Goal: Information Seeking & Learning: Learn about a topic

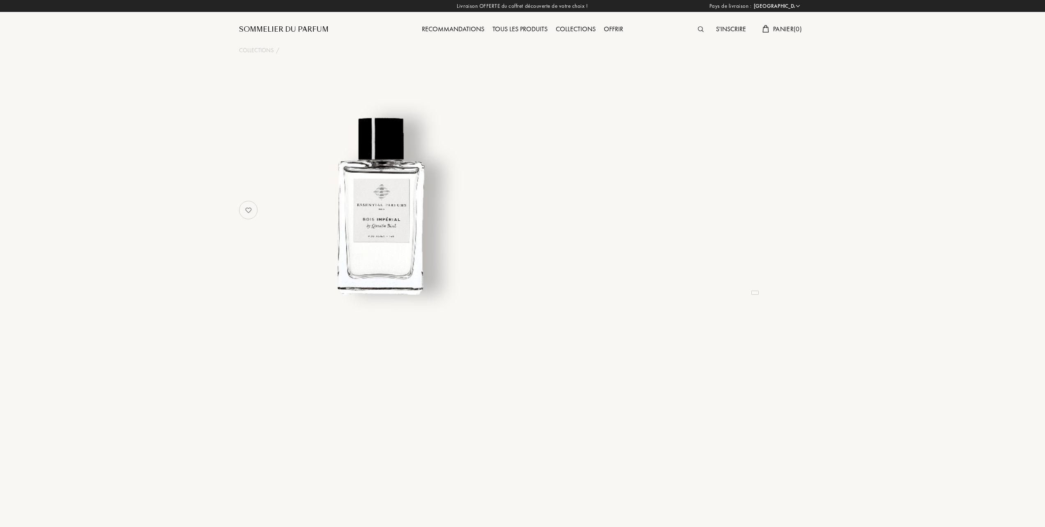
select select "FR"
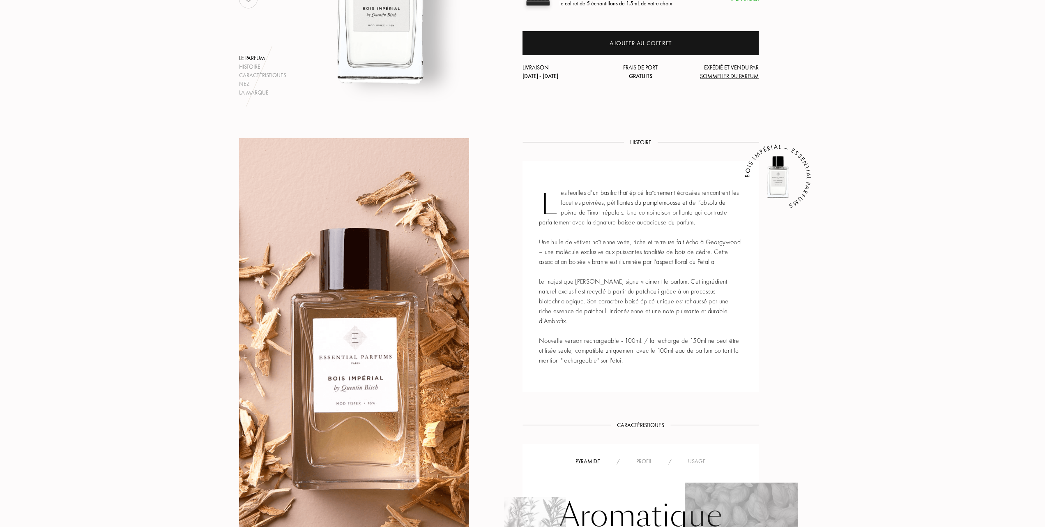
scroll to position [274, 0]
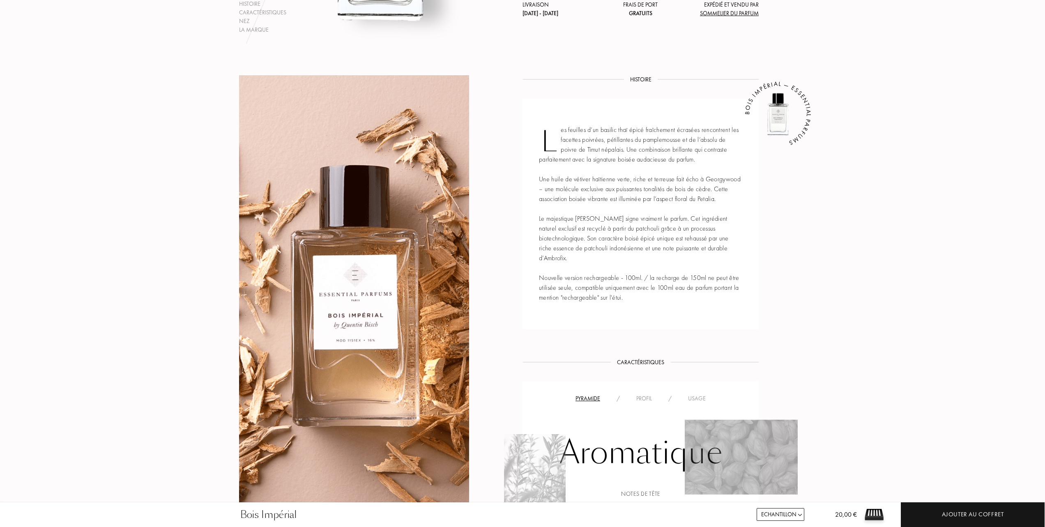
click at [695, 398] on div "Usage" at bounding box center [697, 398] width 34 height 9
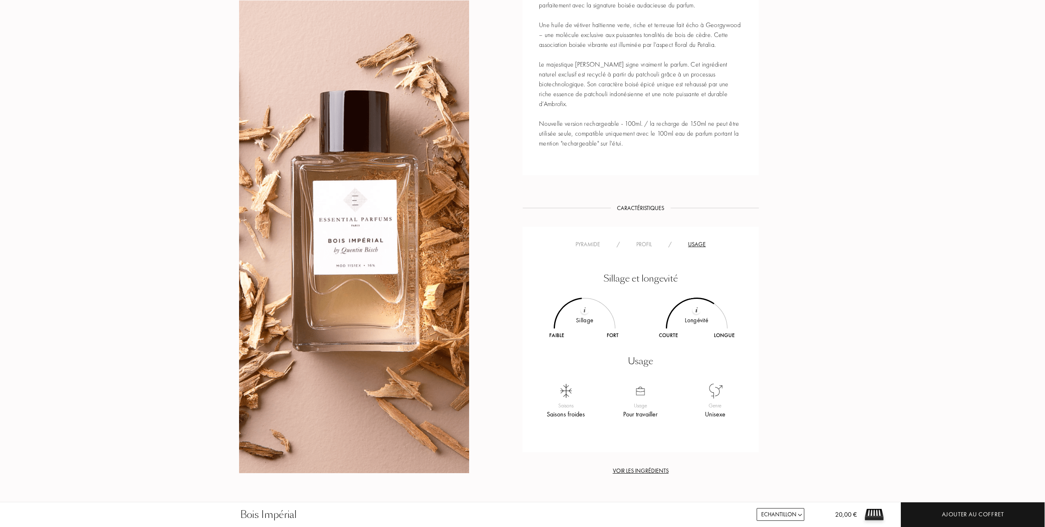
scroll to position [329, 0]
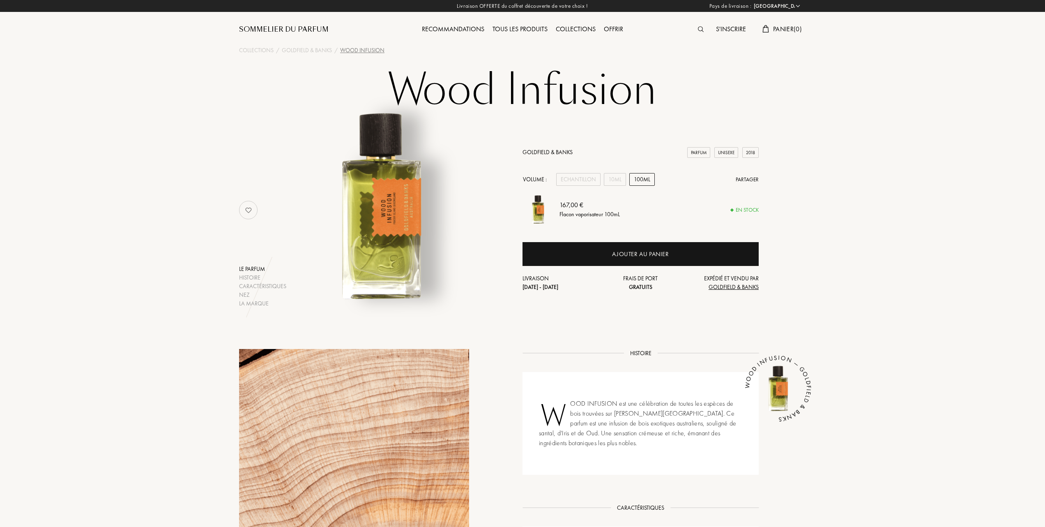
select select "FR"
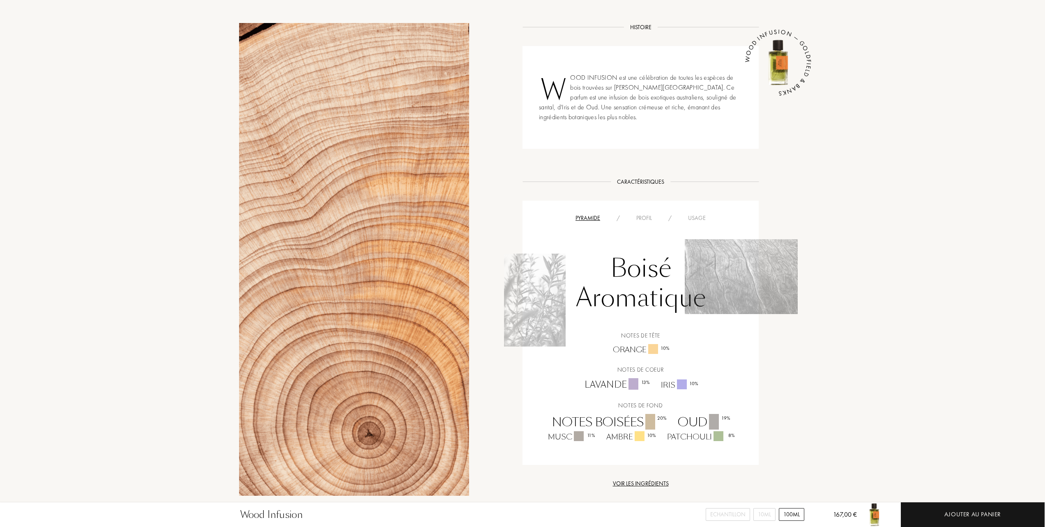
scroll to position [329, 0]
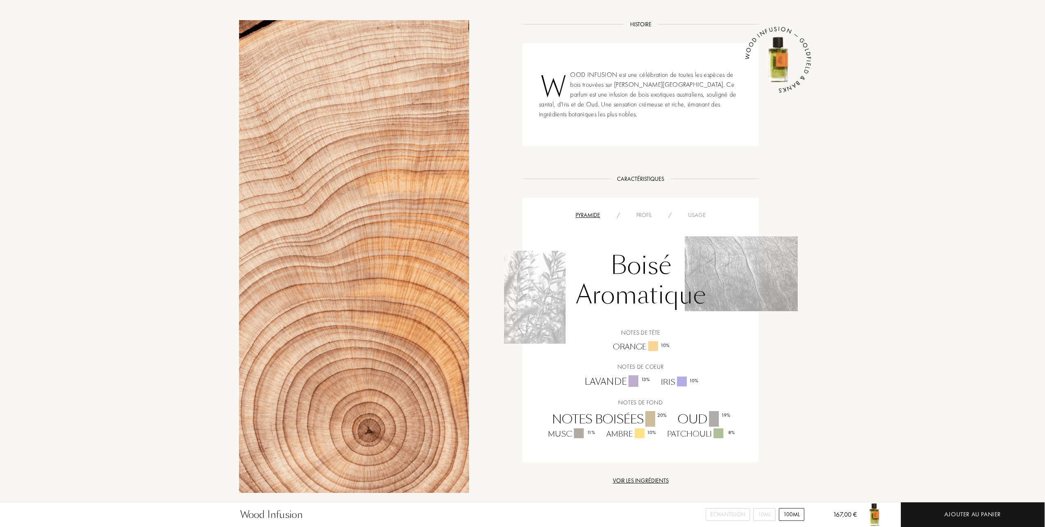
click at [642, 216] on div "Profil" at bounding box center [644, 215] width 32 height 9
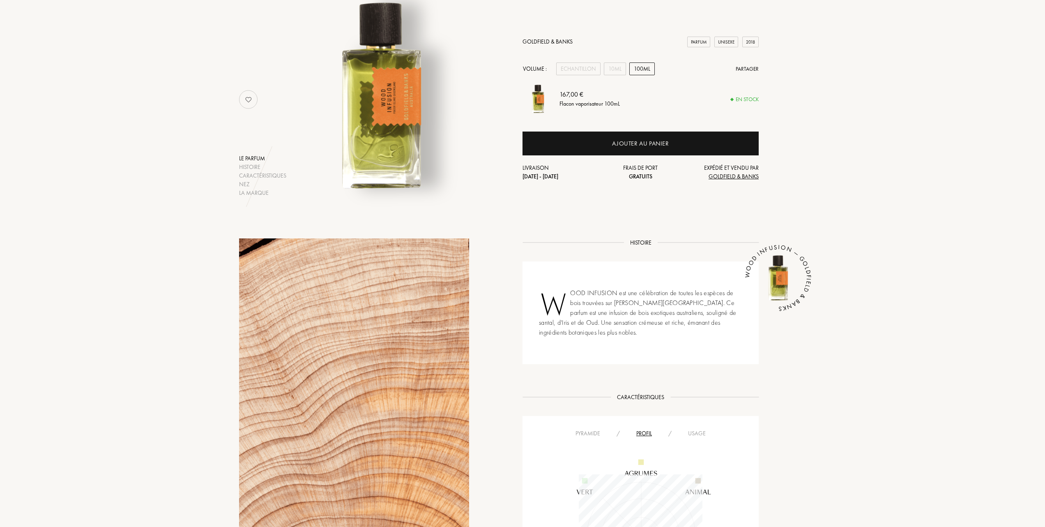
scroll to position [109, 0]
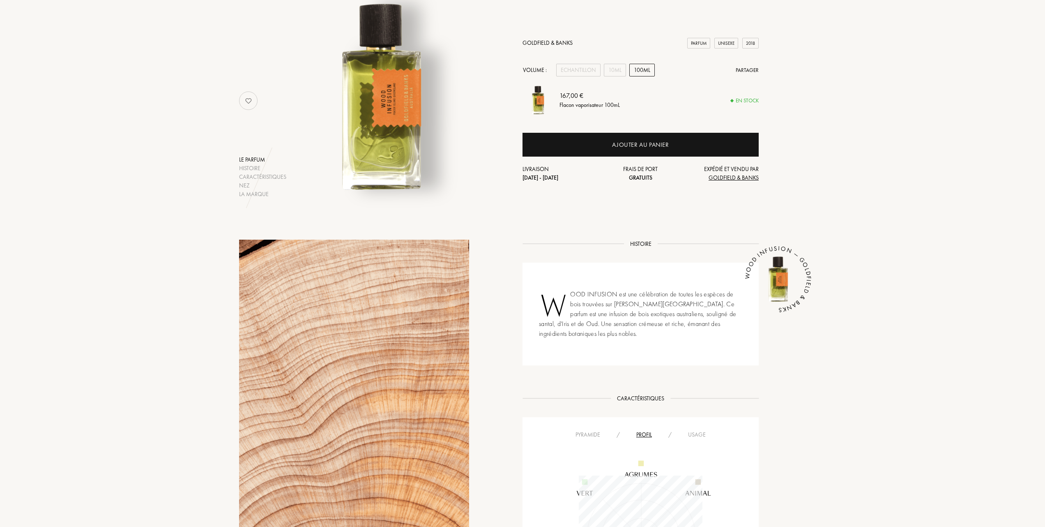
click at [699, 432] on div "Usage" at bounding box center [697, 434] width 34 height 9
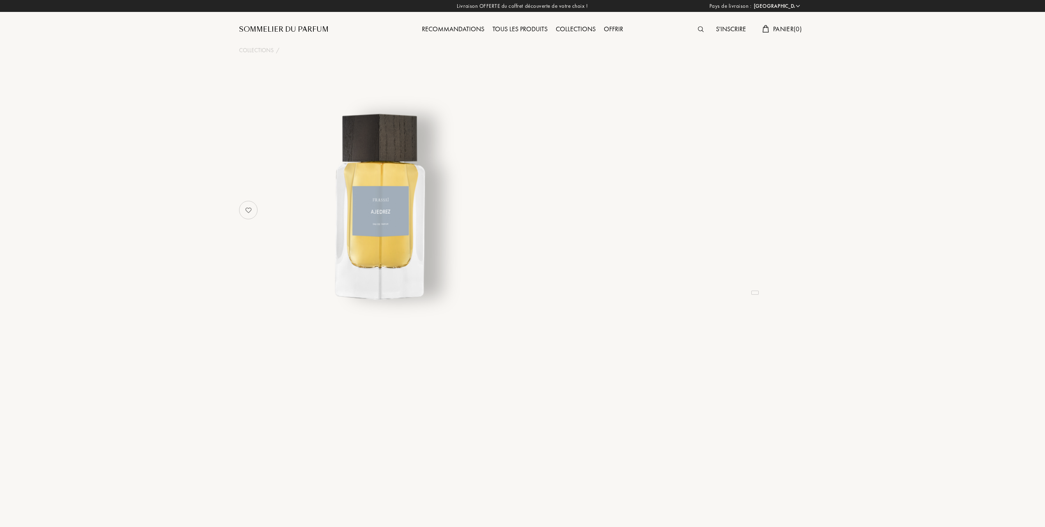
select select "FR"
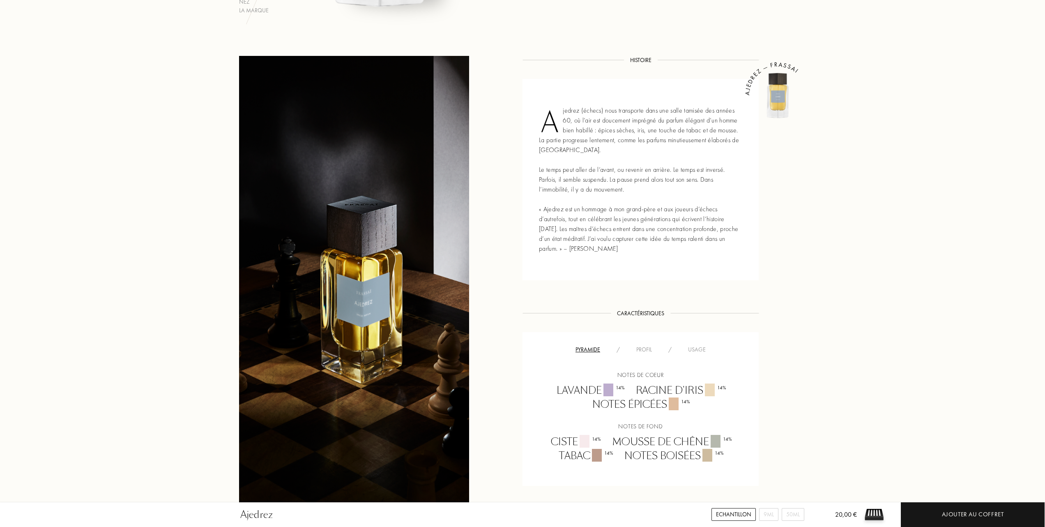
scroll to position [274, 0]
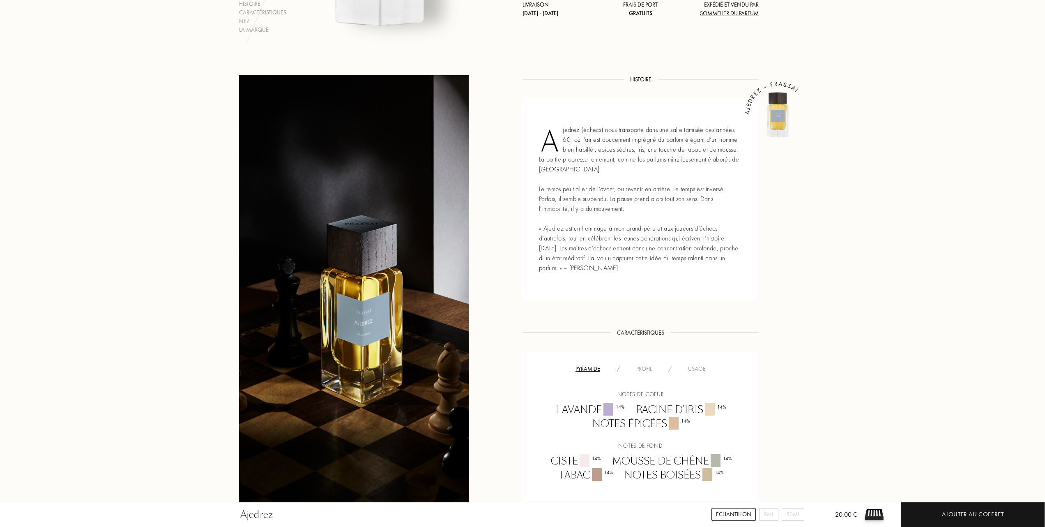
click at [645, 369] on div "Profil" at bounding box center [644, 368] width 32 height 9
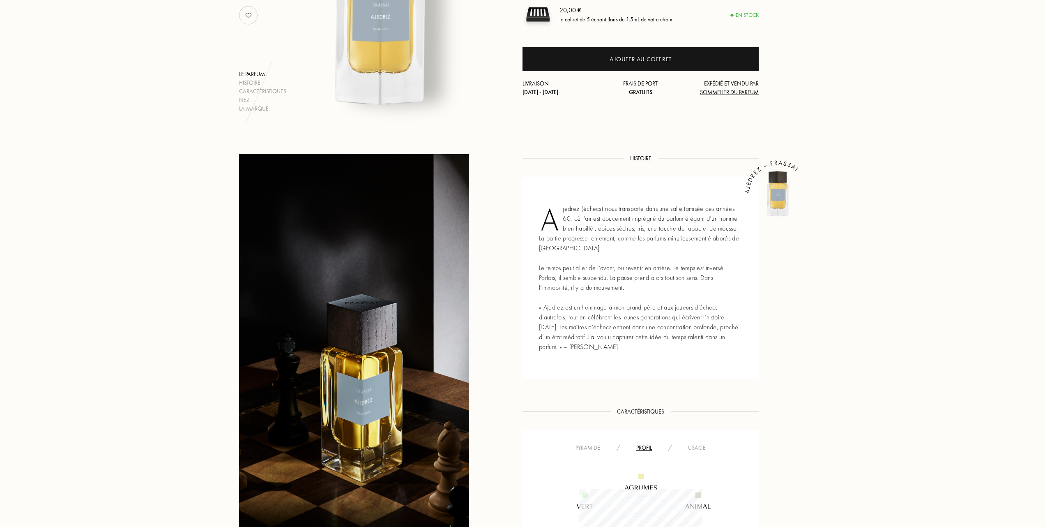
scroll to position [164, 0]
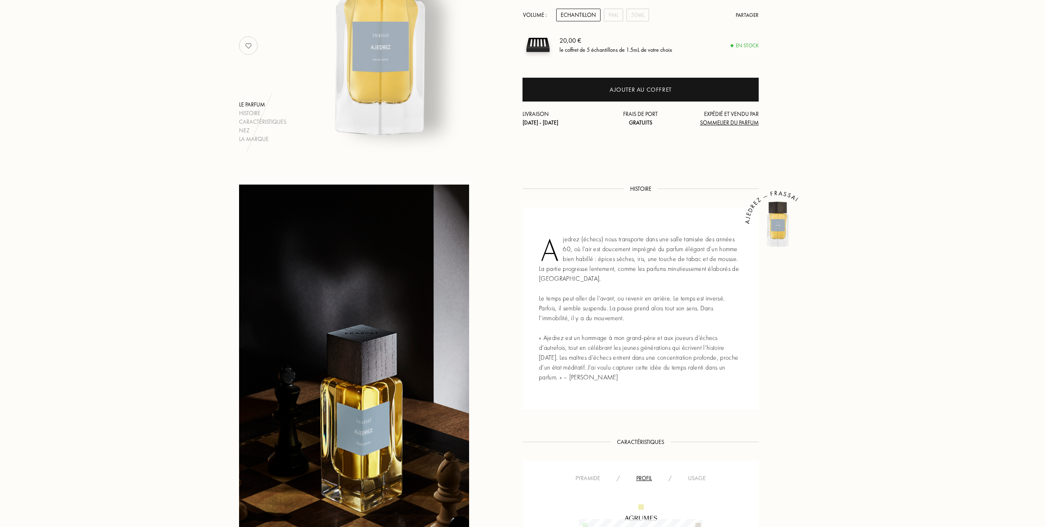
click at [597, 477] on div "Pyramide" at bounding box center [587, 478] width 41 height 9
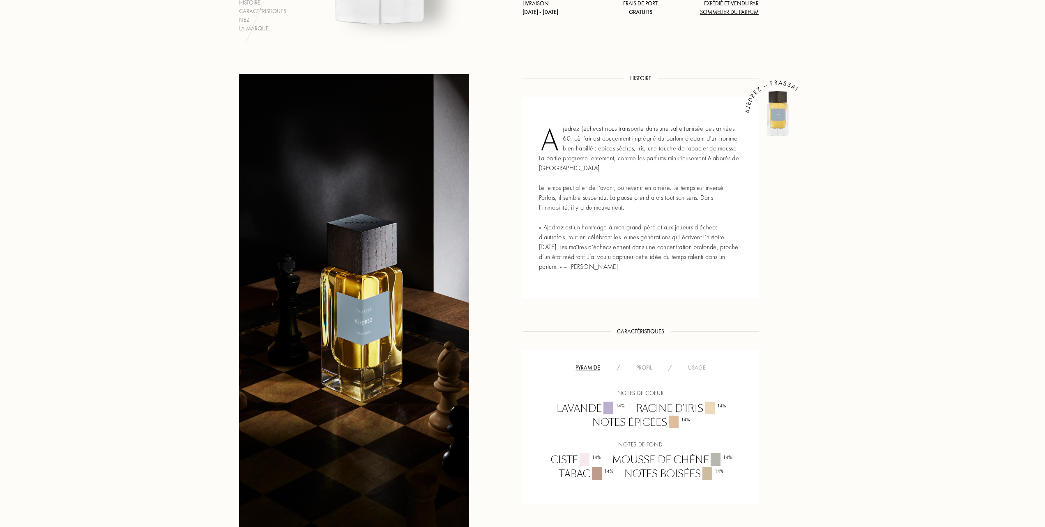
scroll to position [329, 0]
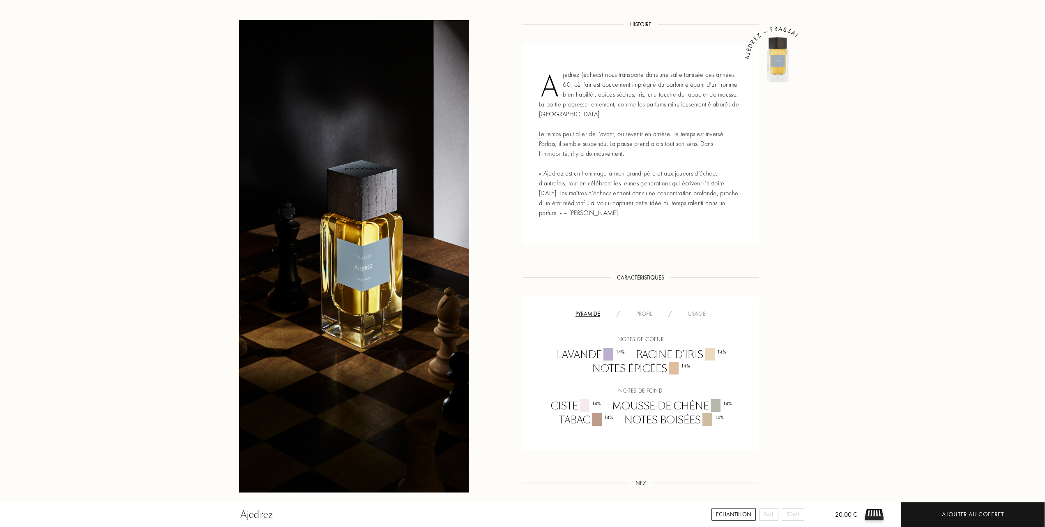
click at [701, 310] on div "Usage" at bounding box center [697, 313] width 34 height 9
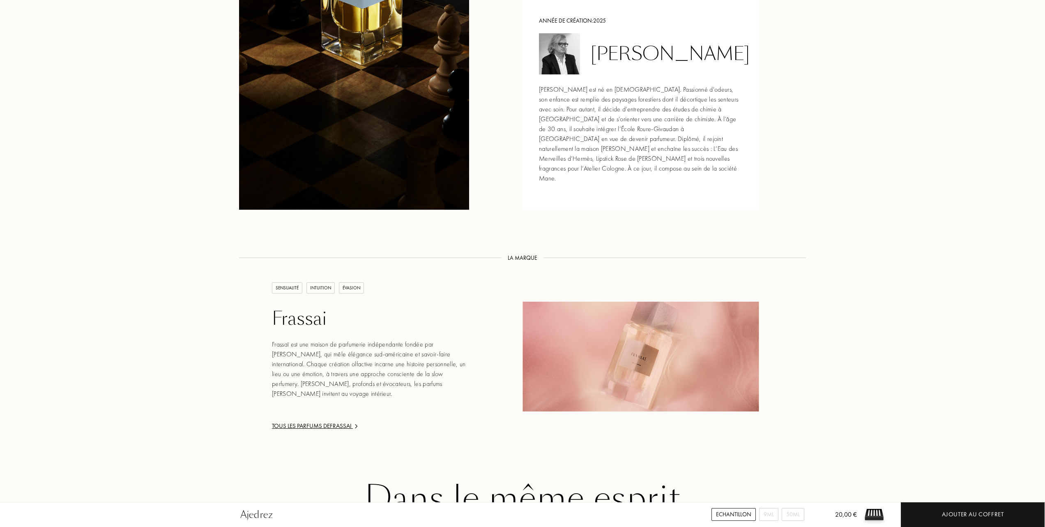
scroll to position [931, 0]
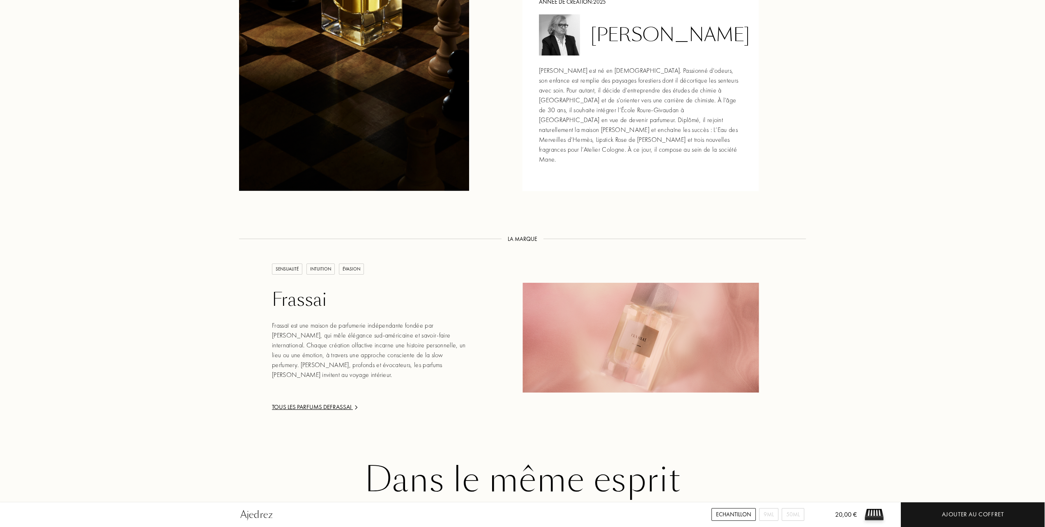
click at [343, 402] on div "Tous les parfums de Frassai" at bounding box center [370, 406] width 197 height 9
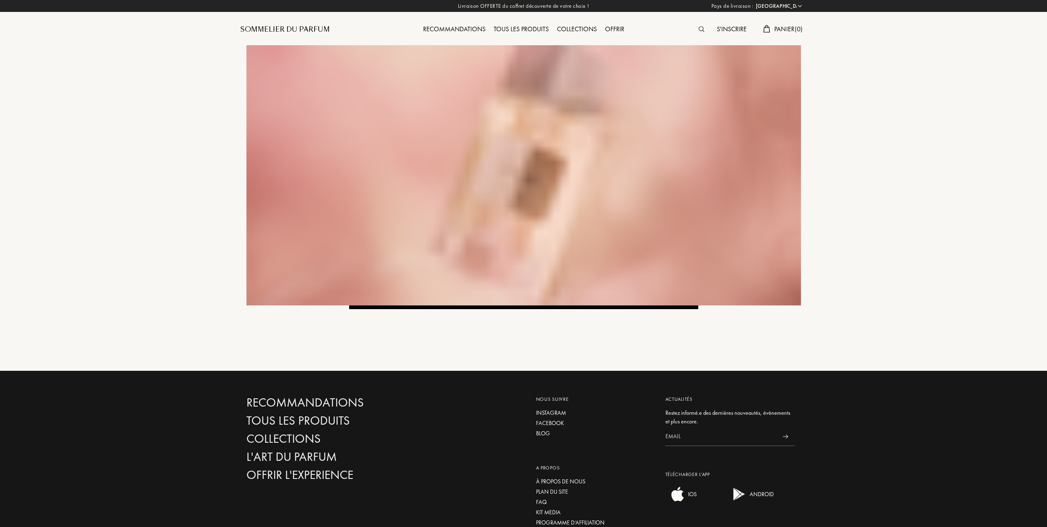
select select "FR"
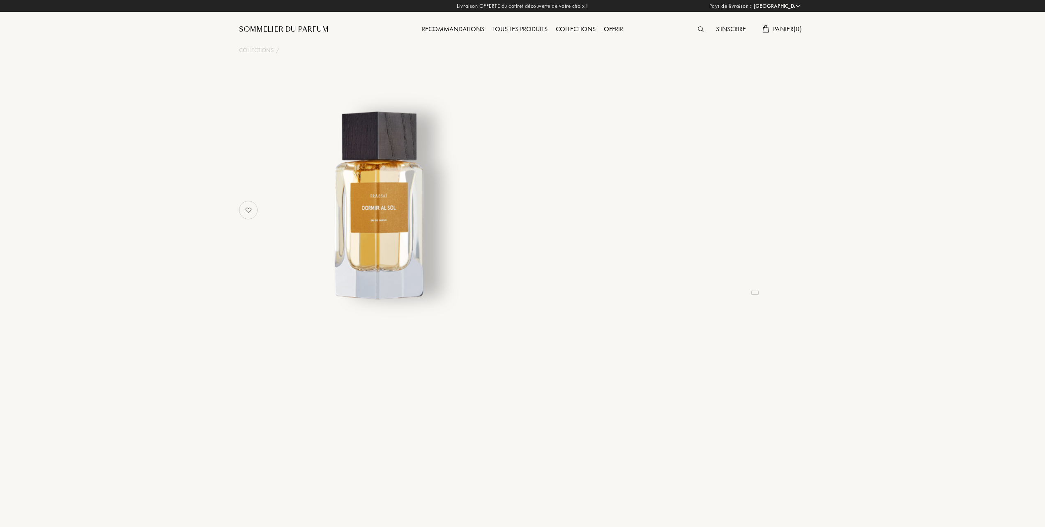
select select "FR"
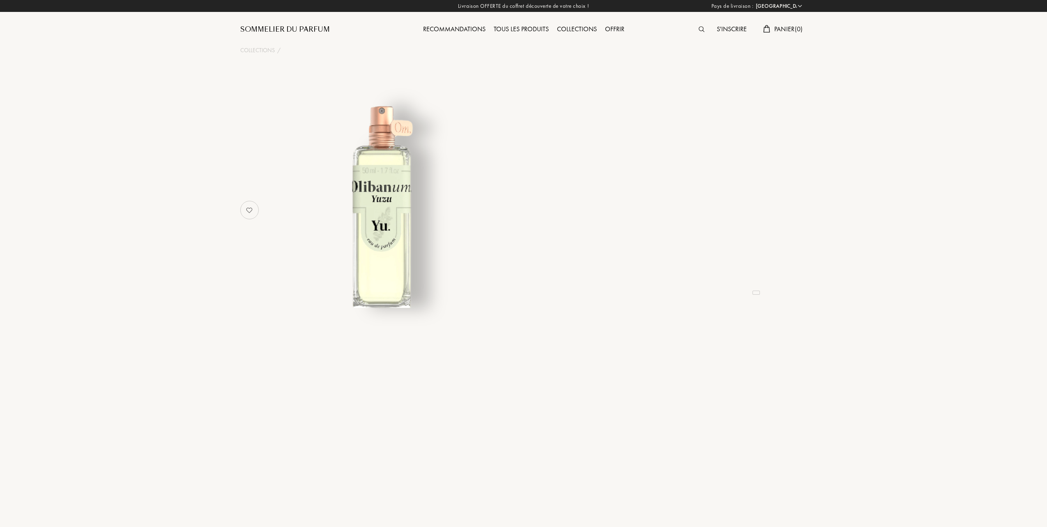
select select "FR"
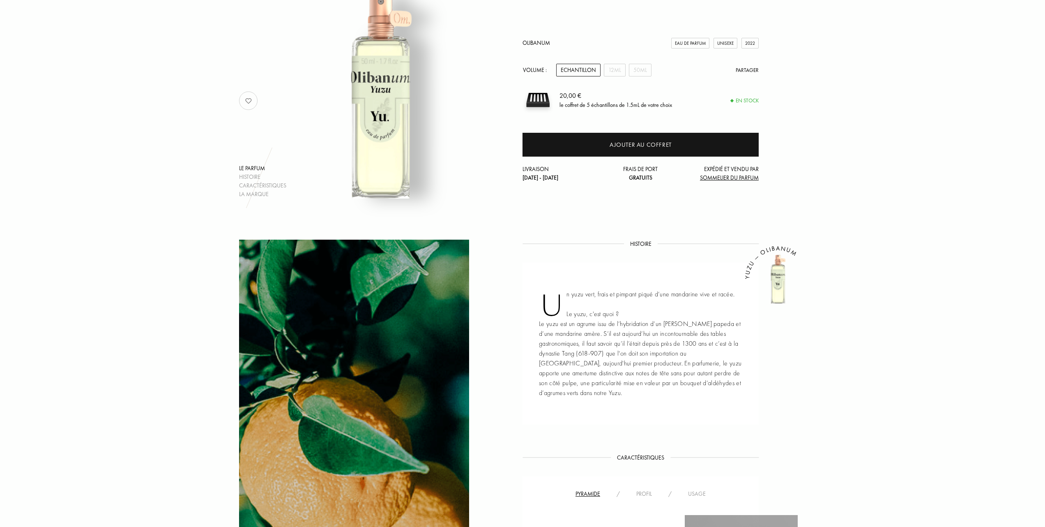
scroll to position [55, 0]
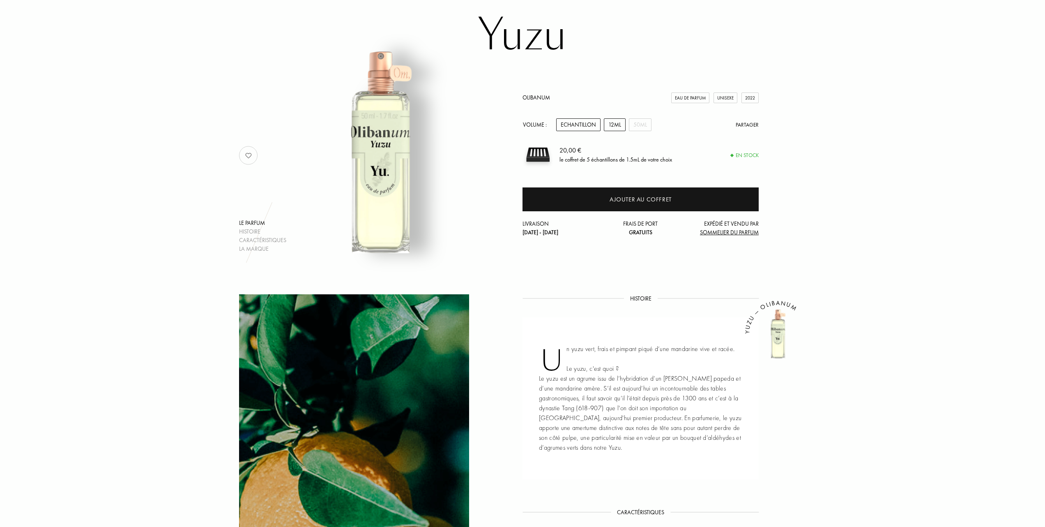
click at [616, 125] on div "12mL" at bounding box center [615, 124] width 22 height 13
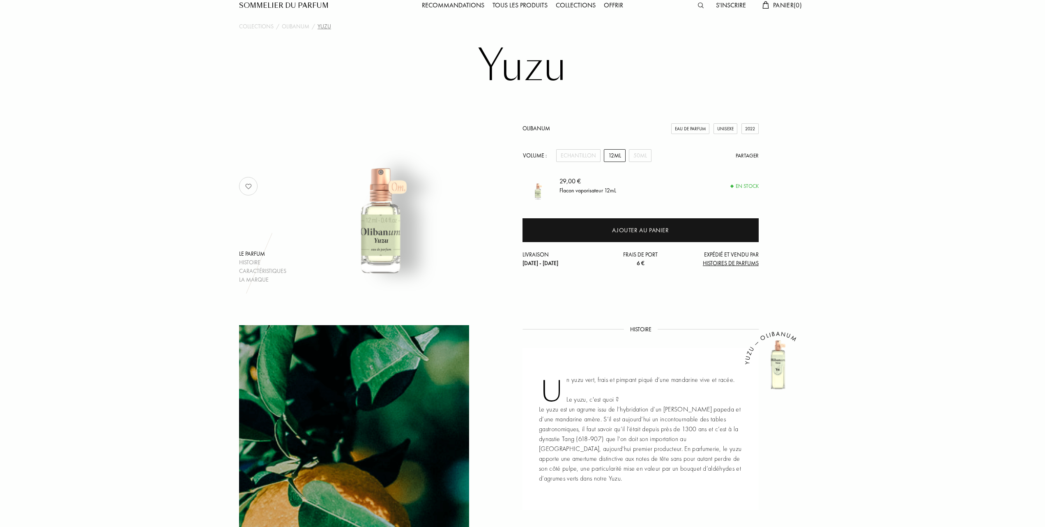
scroll to position [0, 0]
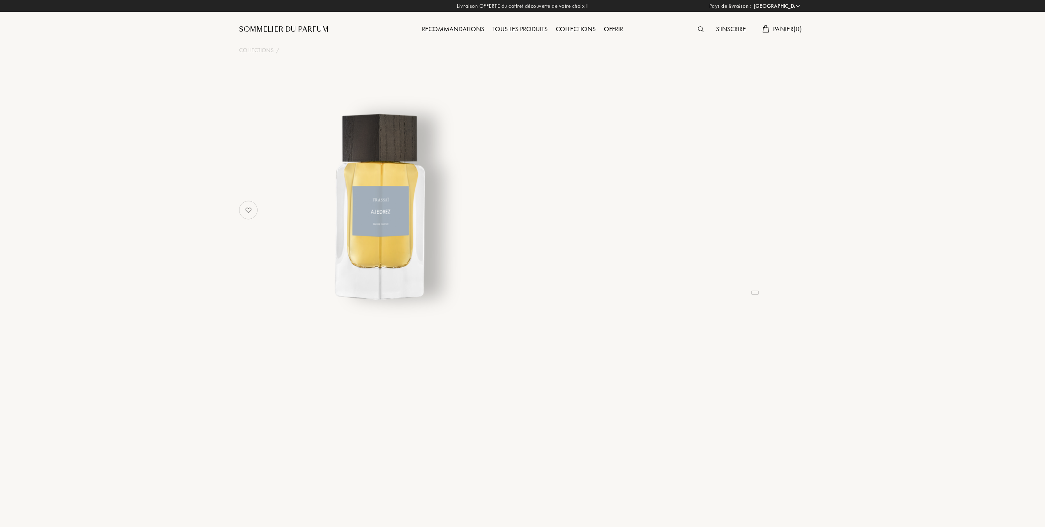
select select "FR"
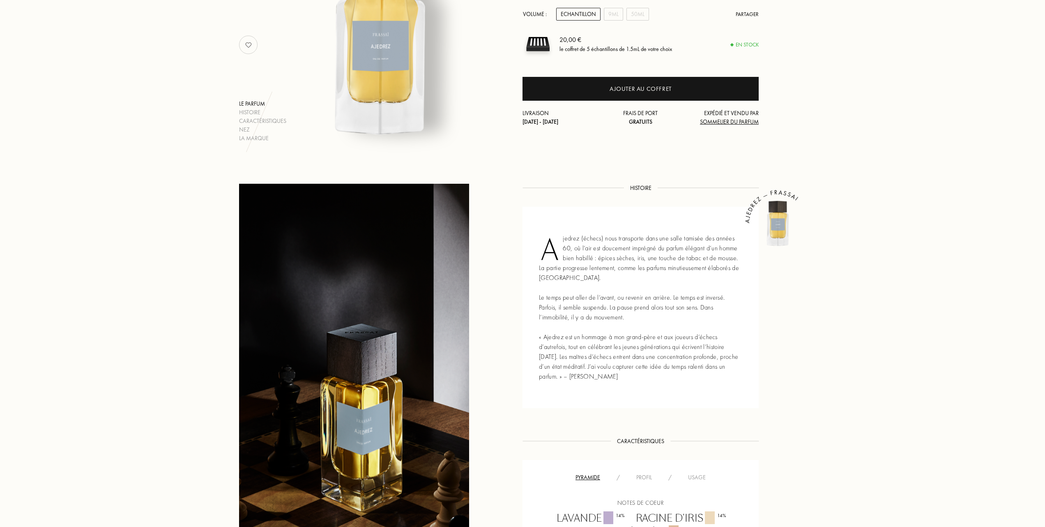
scroll to position [109, 0]
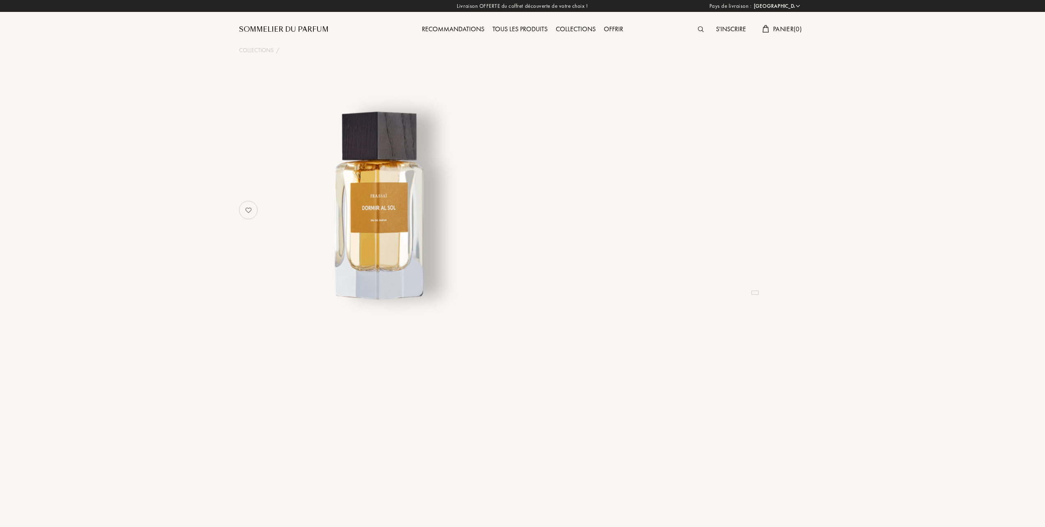
select select "FR"
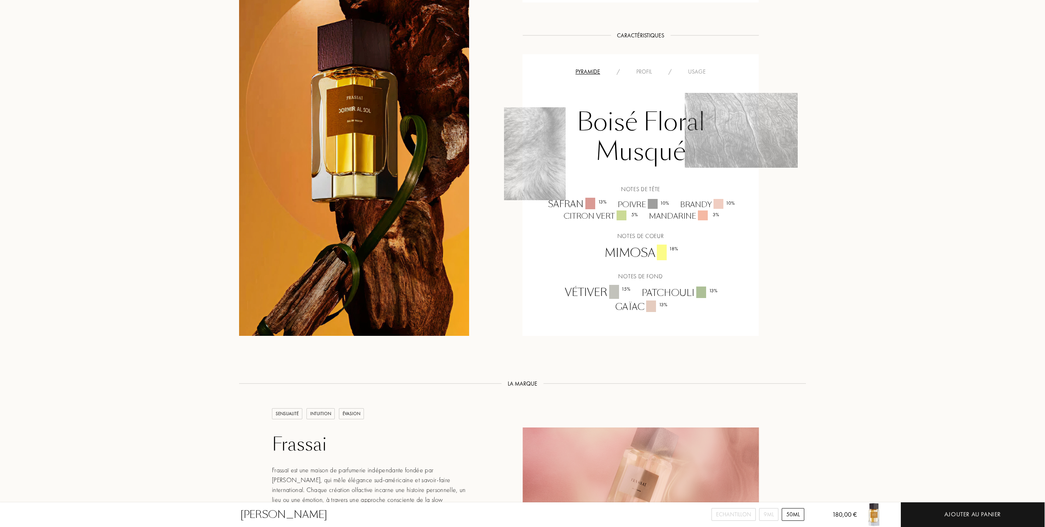
scroll to position [547, 0]
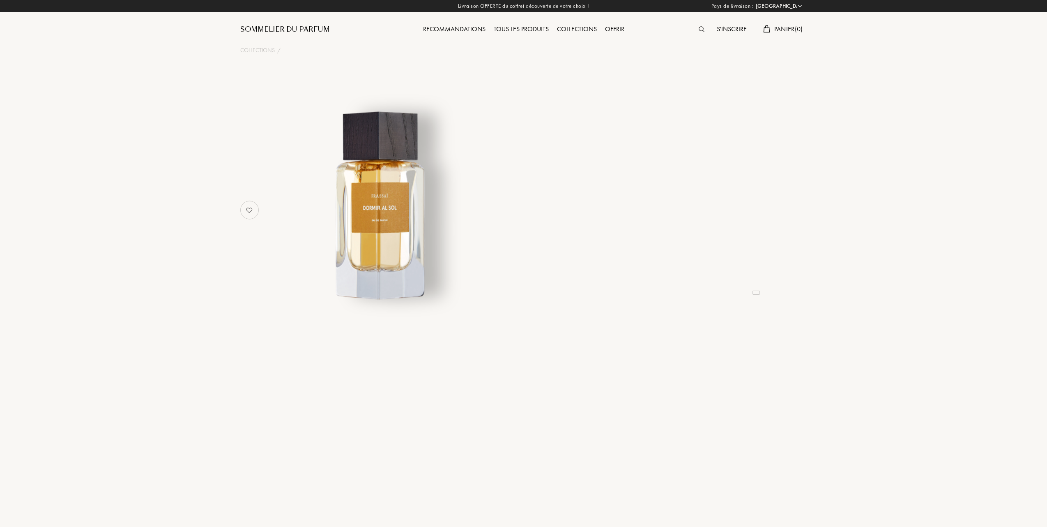
select select "FR"
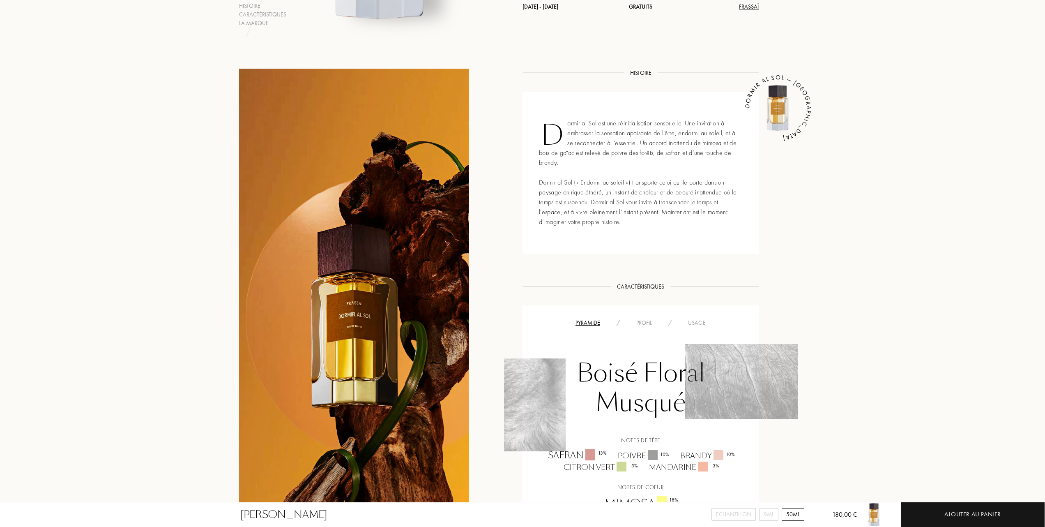
scroll to position [274, 0]
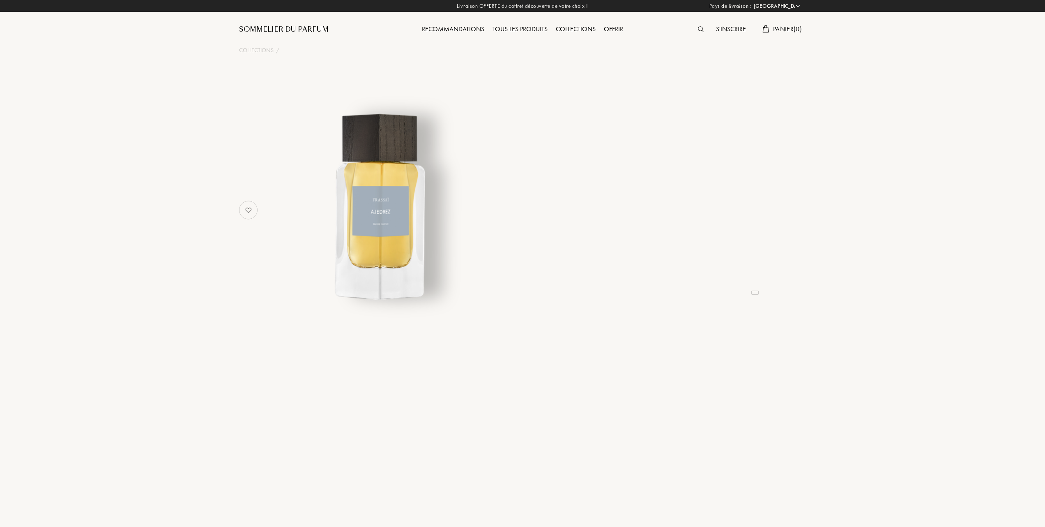
select select "FR"
